Goal: Communication & Community: Answer question/provide support

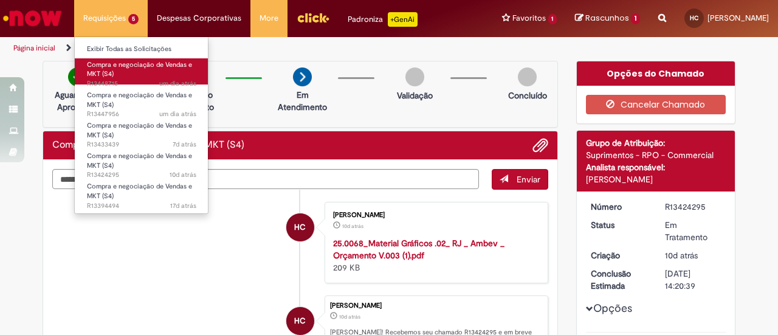
click at [151, 74] on link "Compra e negociação de Vendas e MKT (S4) um dia atrás um dia atrás R13448715" at bounding box center [142, 71] width 134 height 26
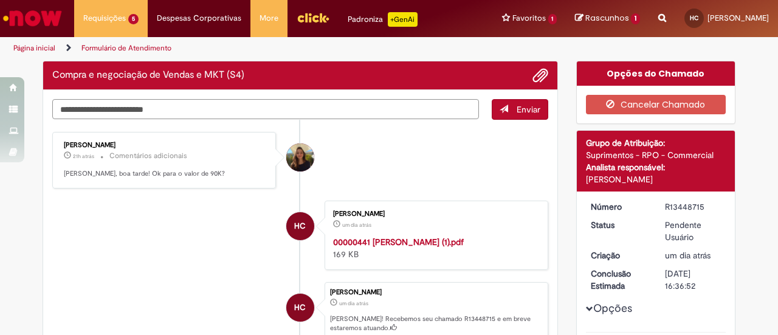
click at [292, 113] on textarea "Digite sua mensagem aqui..." at bounding box center [265, 109] width 427 height 20
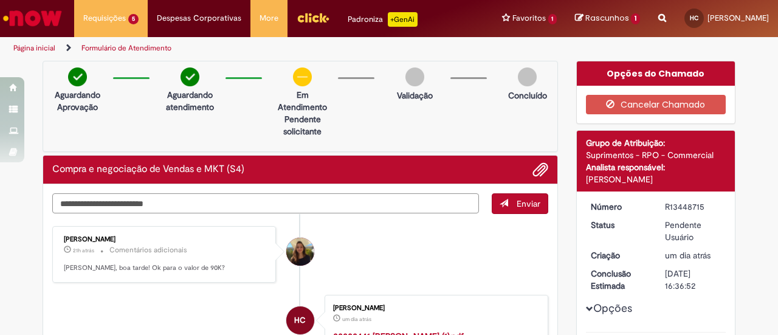
click at [225, 195] on textarea "Digite sua mensagem aqui..." at bounding box center [265, 203] width 427 height 20
type textarea "*"
type textarea "**********"
click at [517, 200] on span "Enviar" at bounding box center [529, 203] width 24 height 11
